Goal: Contribute content

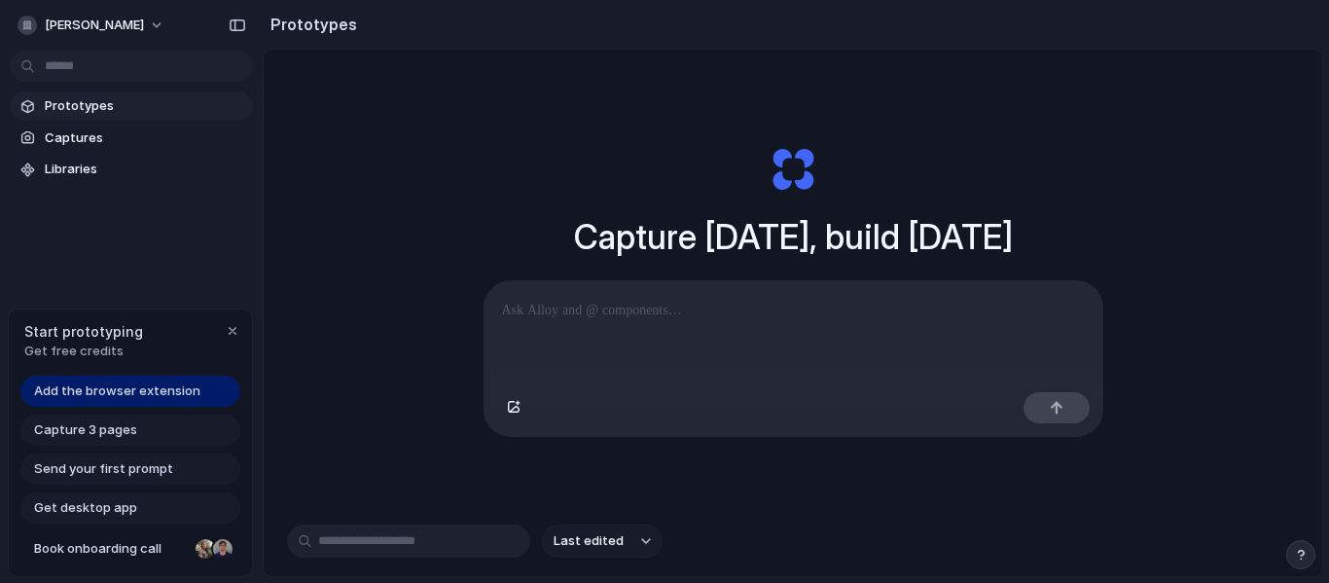
click at [698, 320] on p at bounding box center [793, 310] width 583 height 23
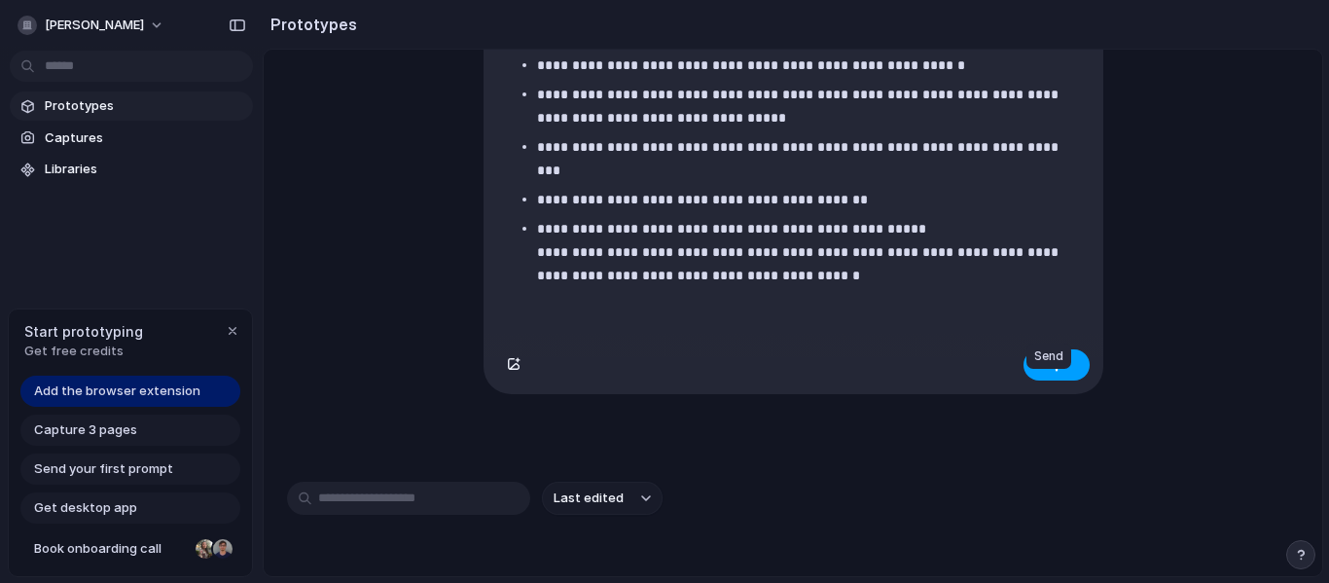
click at [1073, 380] on button "button" at bounding box center [1056, 364] width 66 height 31
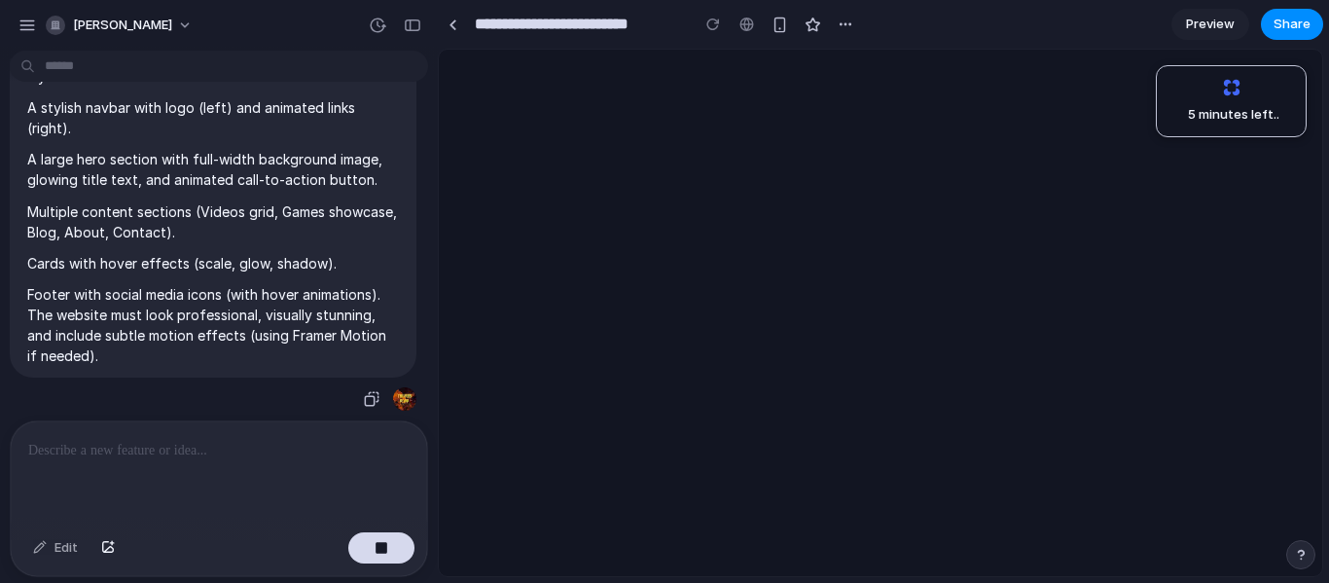
scroll to position [223, 0]
click at [1234, 123] on span "5 minutes left ..." at bounding box center [1227, 114] width 109 height 19
click at [1181, 82] on div "5 minutes left ." at bounding box center [1230, 101] width 125 height 47
click at [1184, 84] on div "5 minutes left ." at bounding box center [1230, 101] width 125 height 47
click at [1198, 117] on span "5 minutes left ..." at bounding box center [1227, 114] width 109 height 19
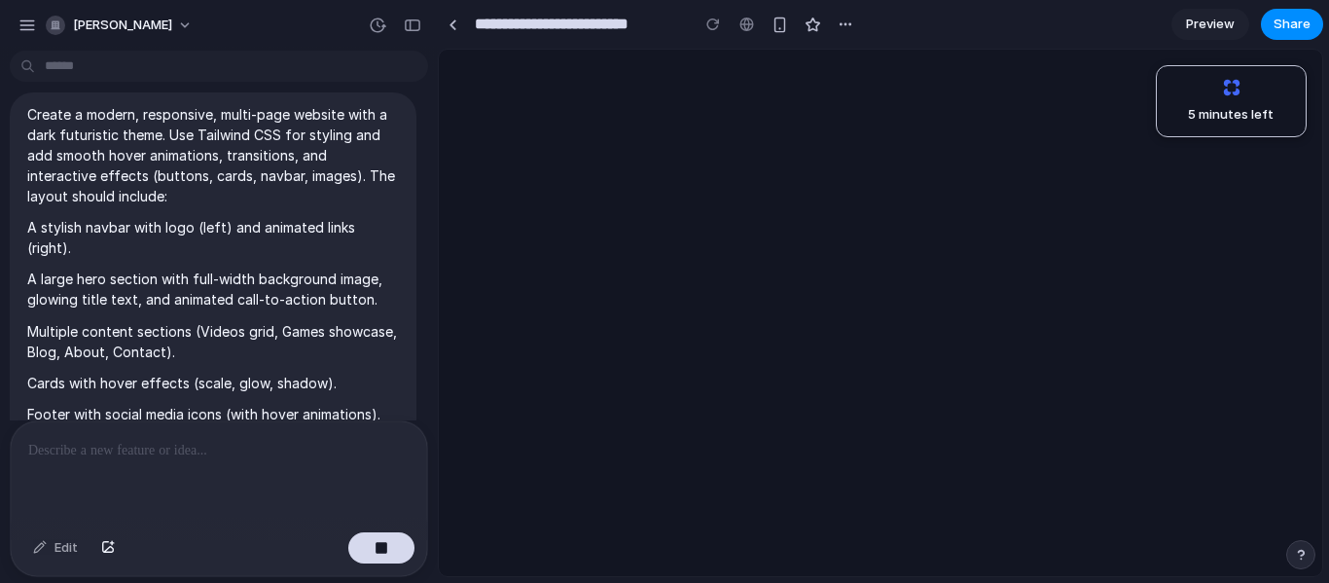
scroll to position [0, 0]
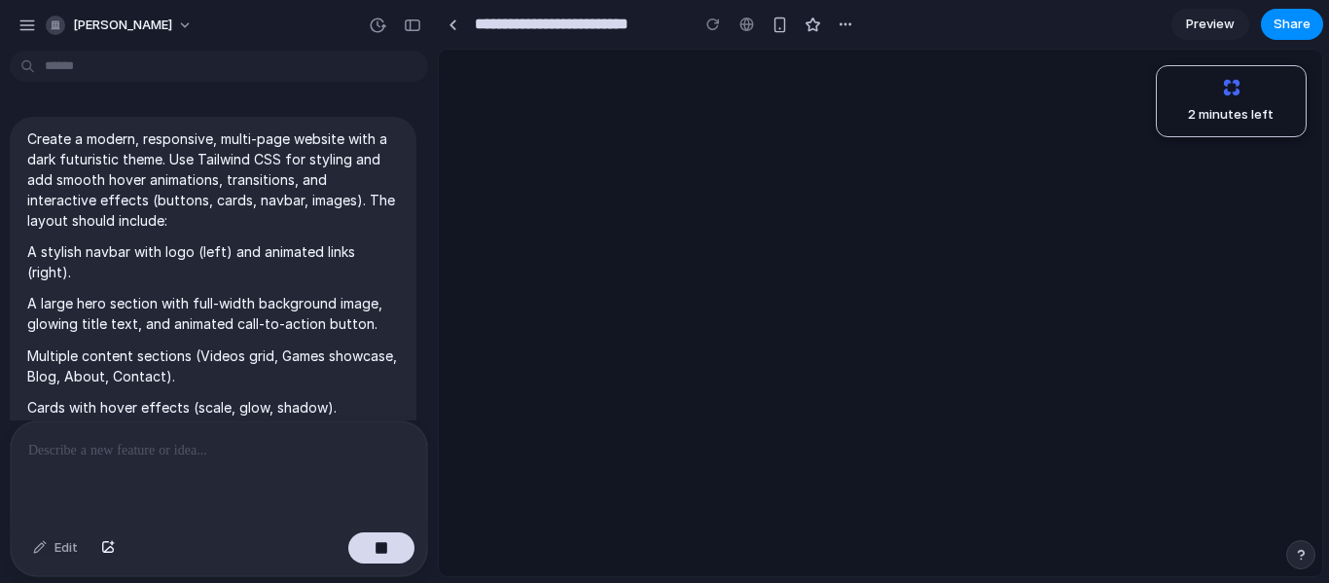
click at [716, 222] on div "2 minutes left" at bounding box center [880, 313] width 883 height 526
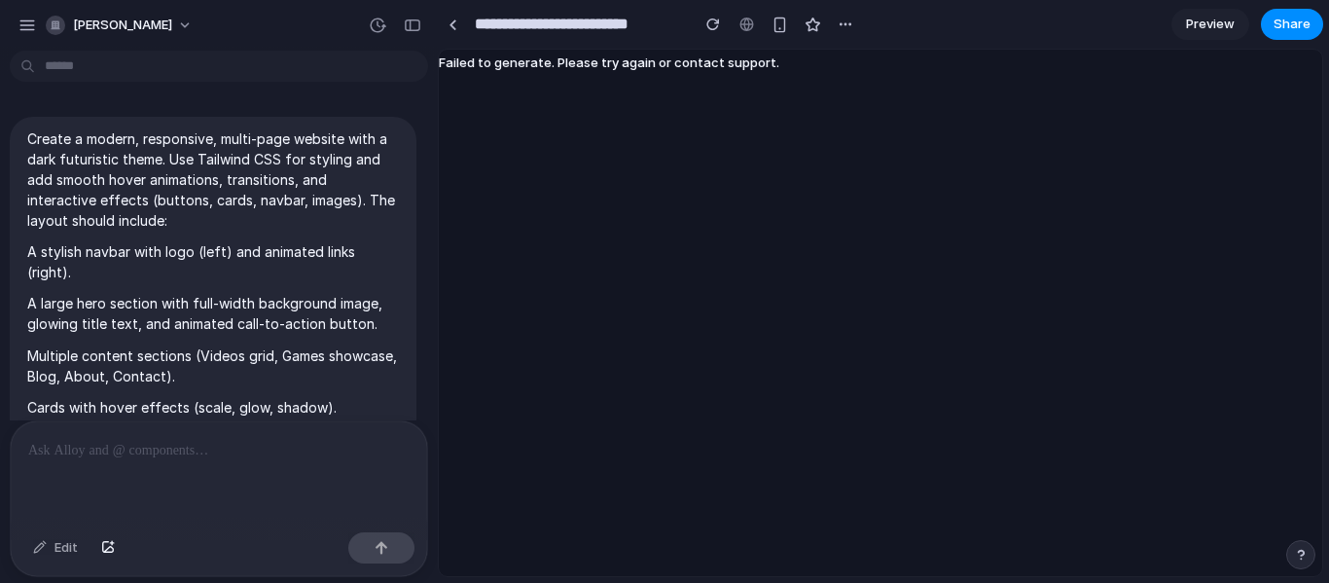
scroll to position [352, 0]
